Goal: Task Accomplishment & Management: Complete application form

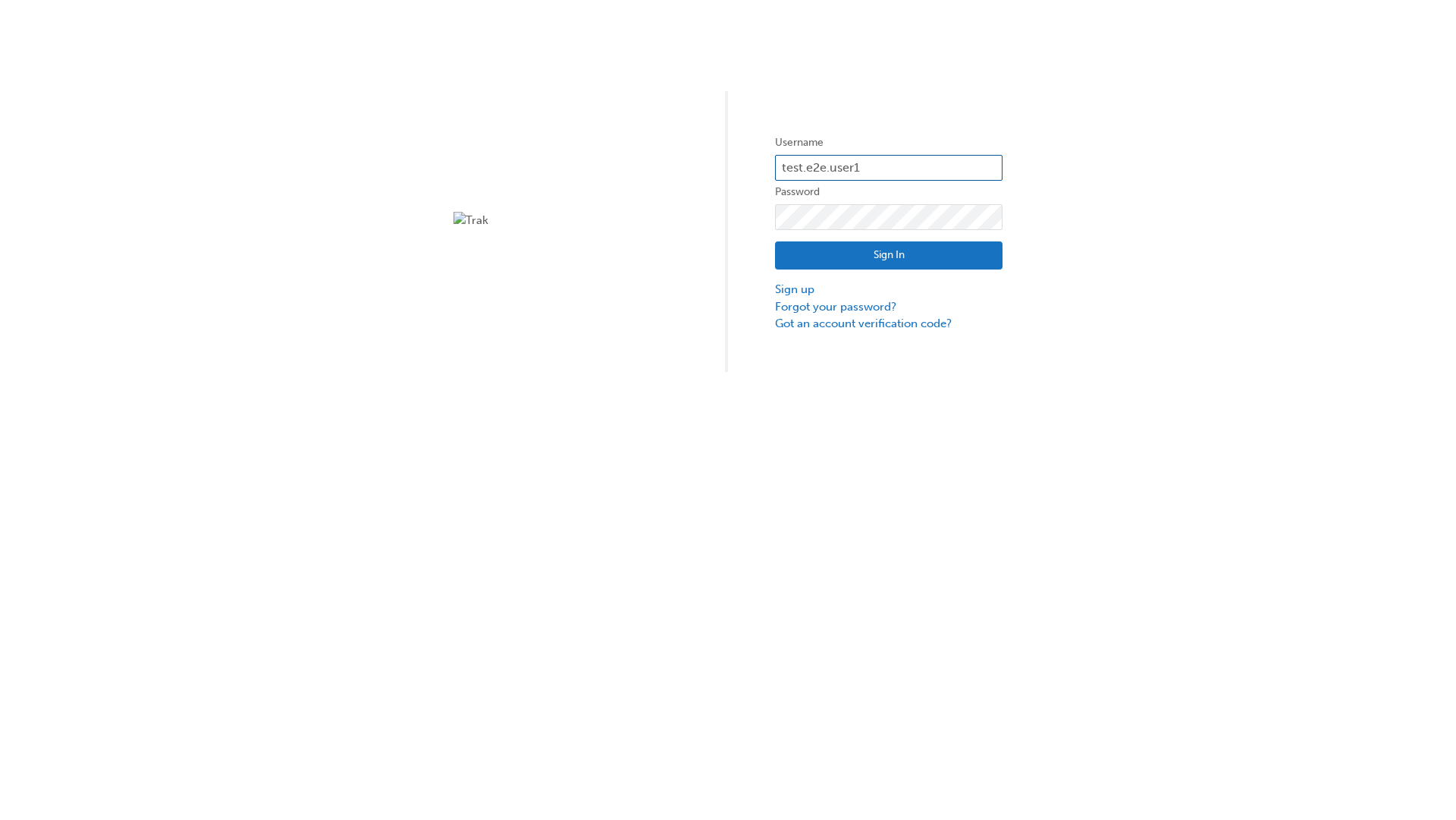
type input "test.e2e.user14"
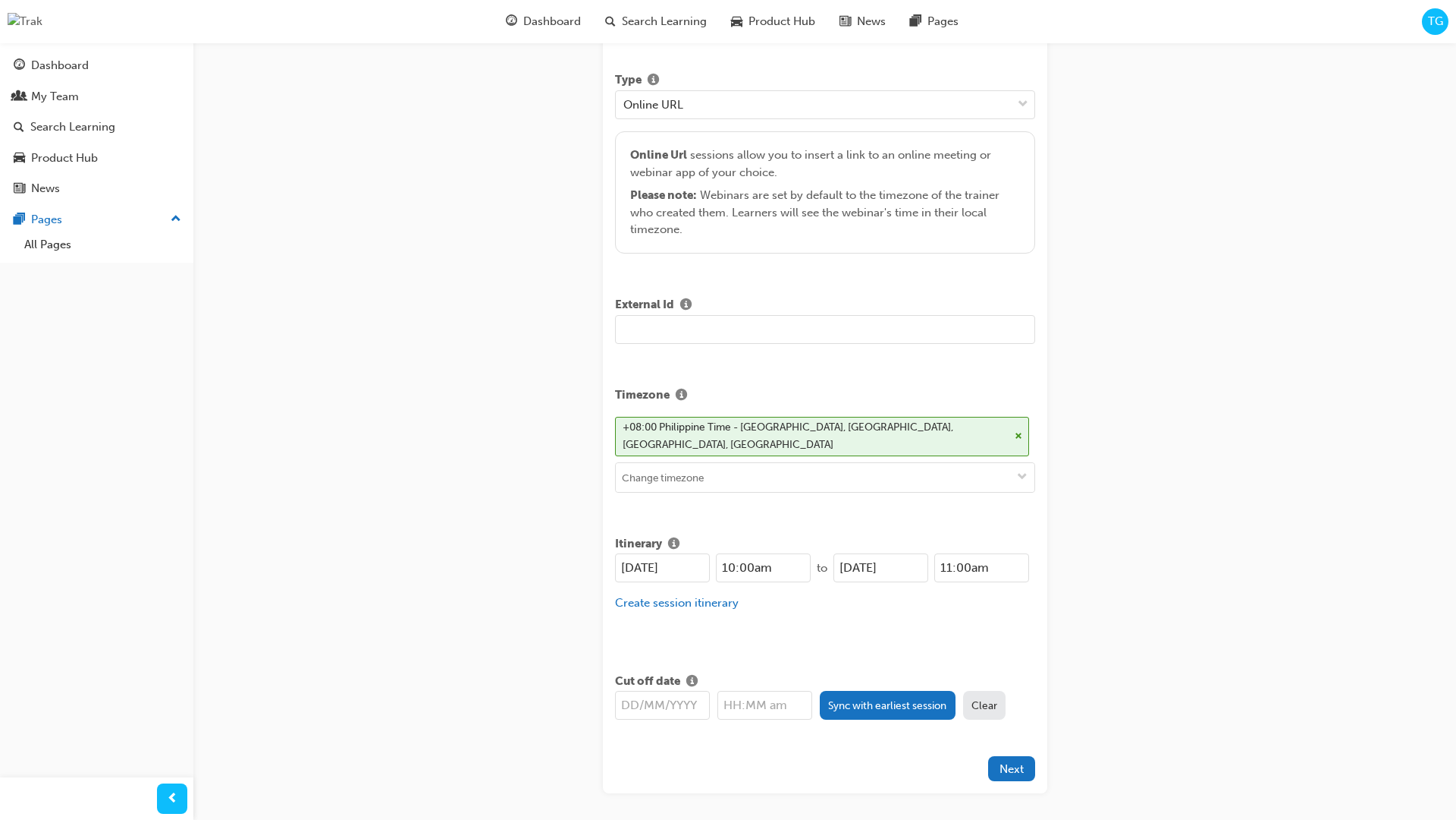
type input "Title for testing purposes"
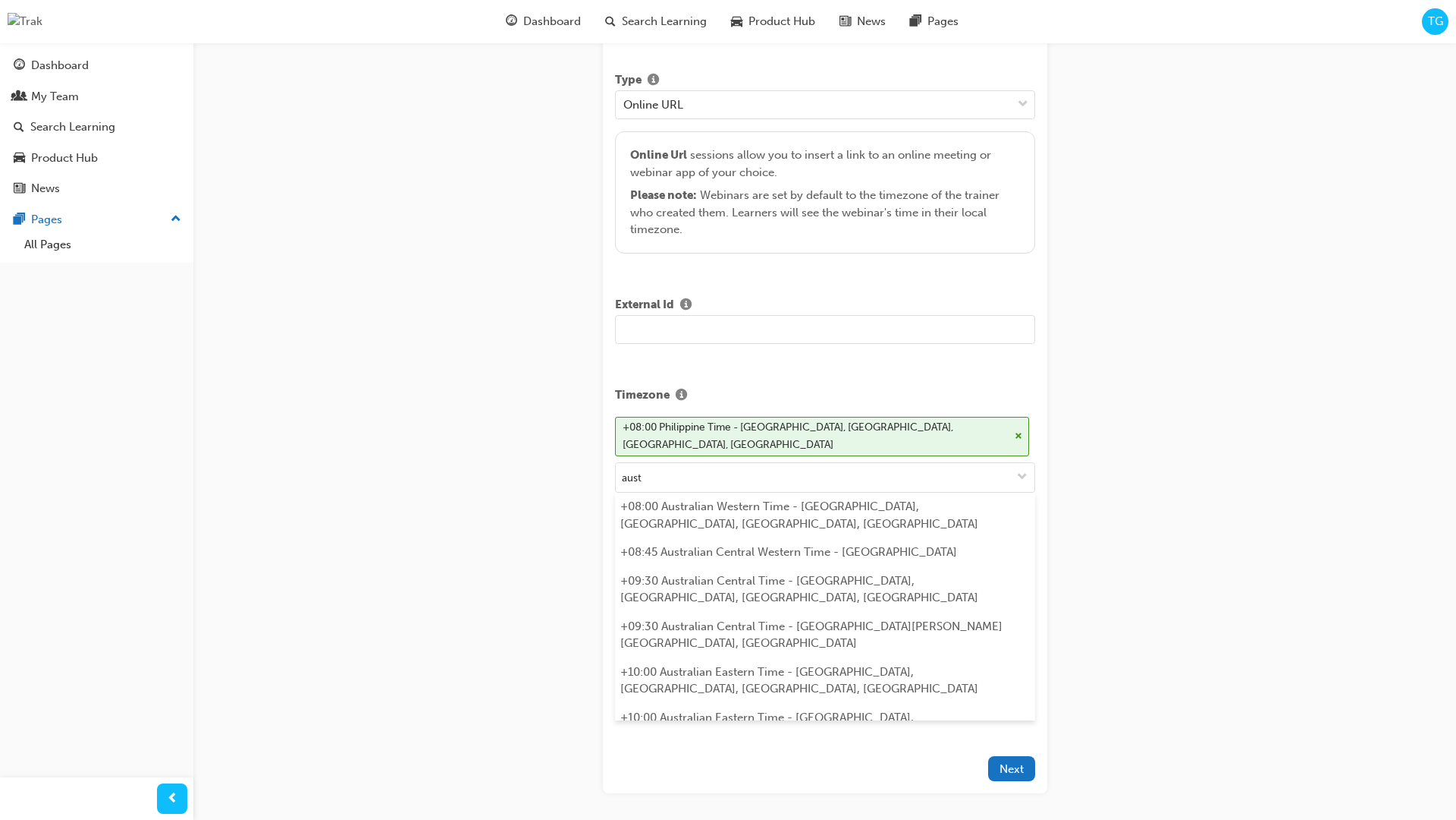
scroll to position [302, 0]
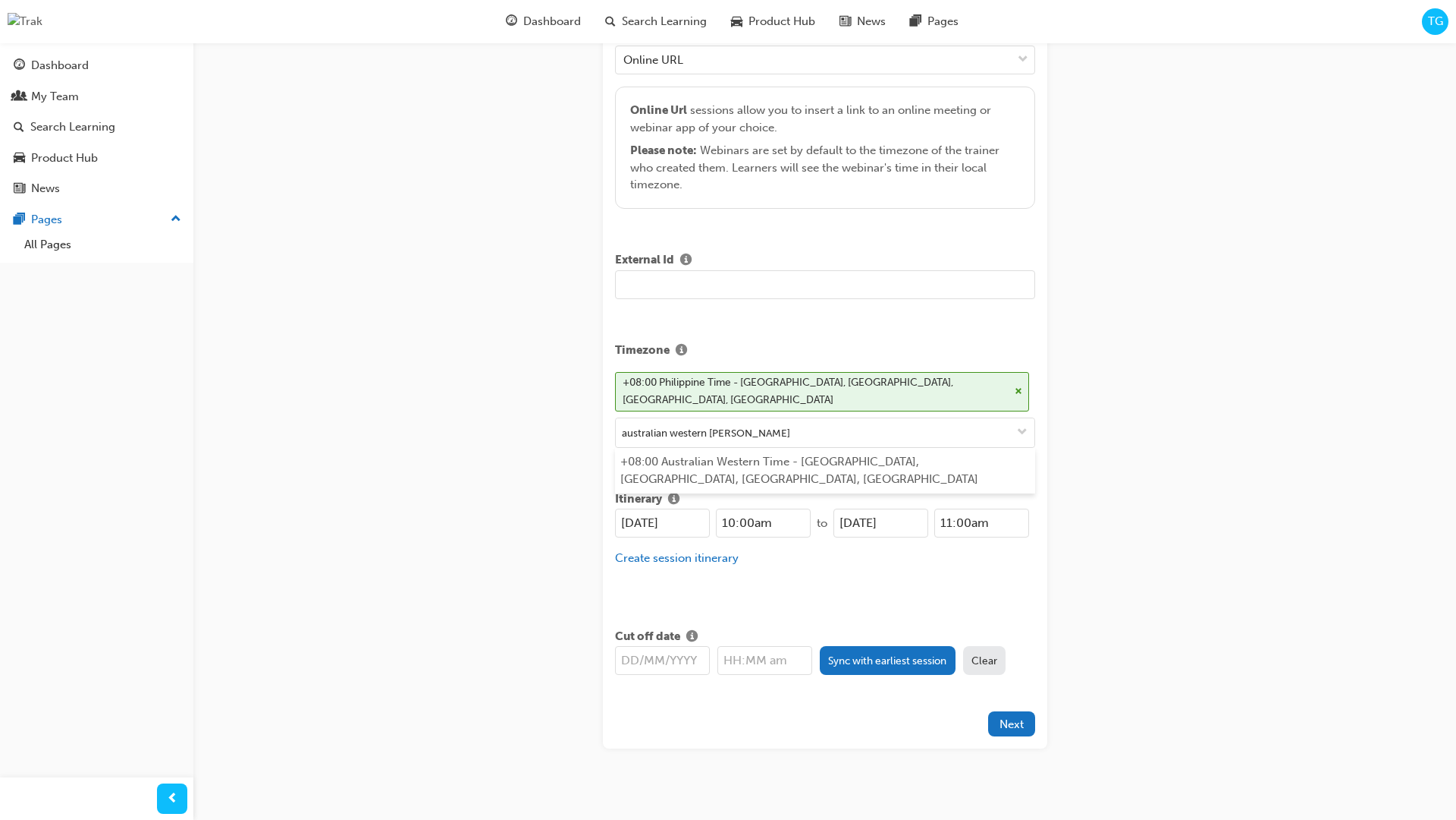
type input "australian western time"
